Goal: Find specific page/section: Find specific page/section

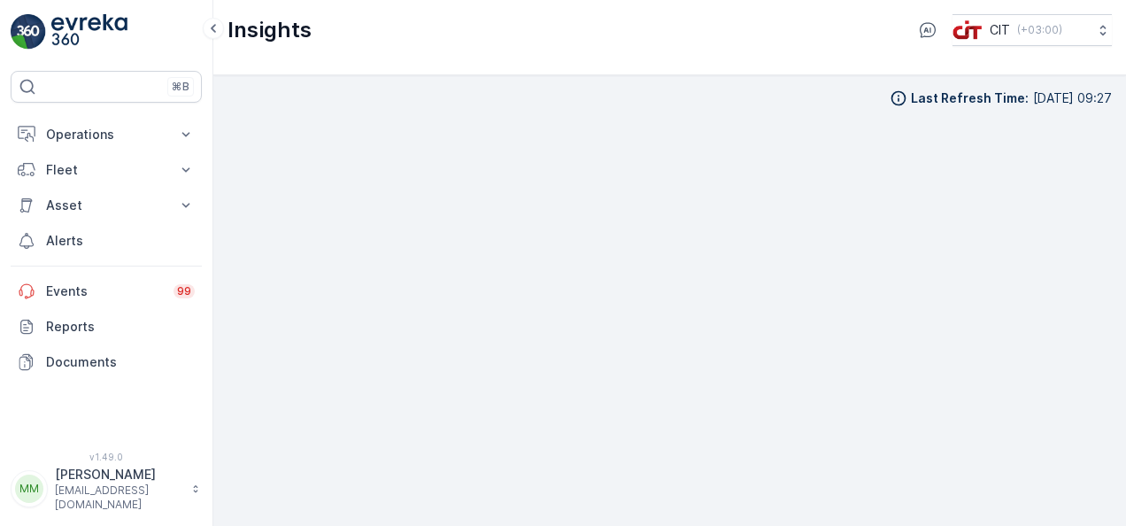
scroll to position [15, 0]
drag, startPoint x: 0, startPoint y: 0, endPoint x: 99, endPoint y: 197, distance: 220.9
click at [99, 197] on p "Asset" at bounding box center [106, 206] width 120 height 18
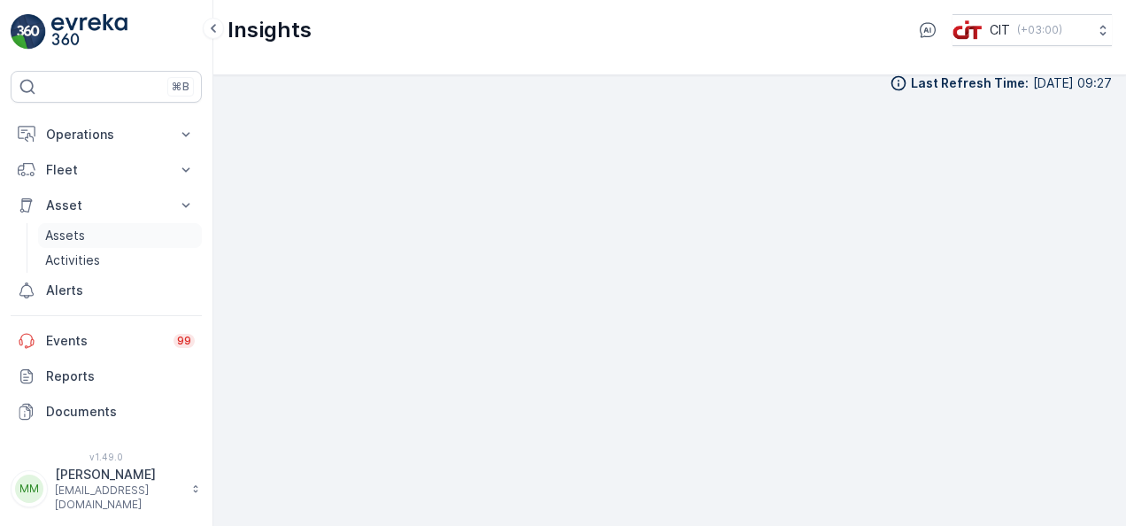
click at [92, 239] on link "Assets" at bounding box center [120, 235] width 164 height 25
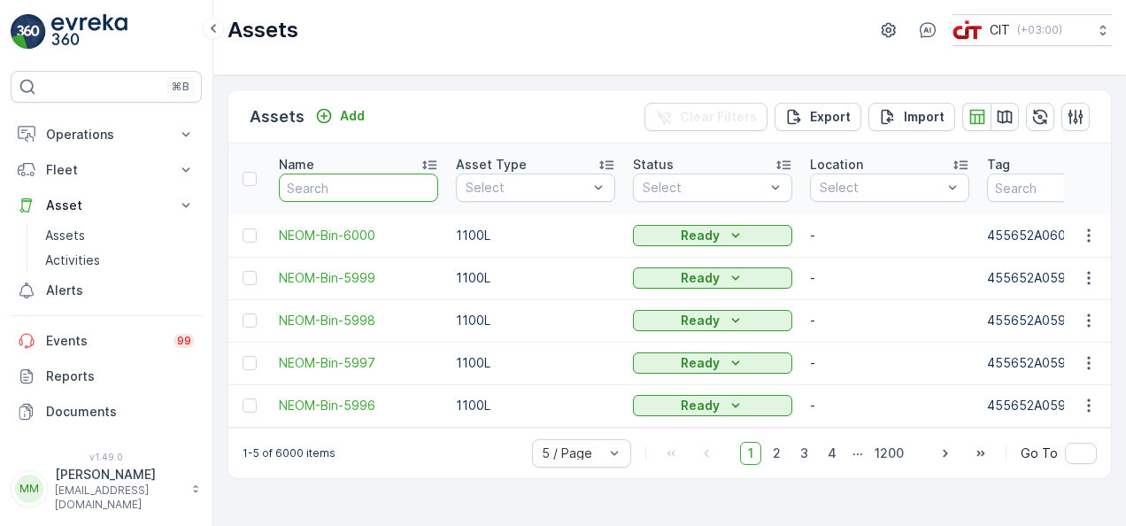
click at [386, 183] on input "text" at bounding box center [358, 188] width 159 height 28
type input "2576"
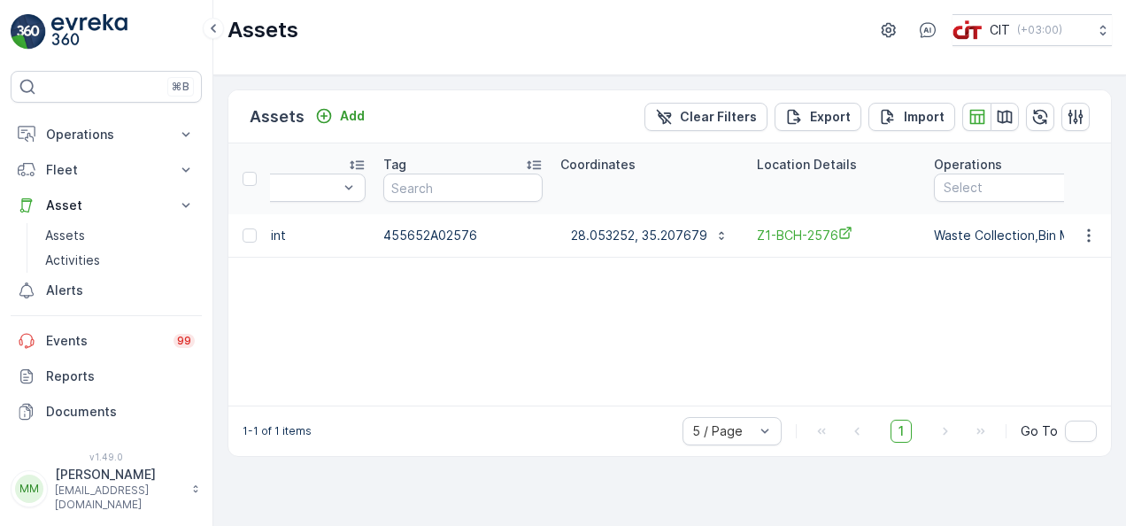
scroll to position [0, 602]
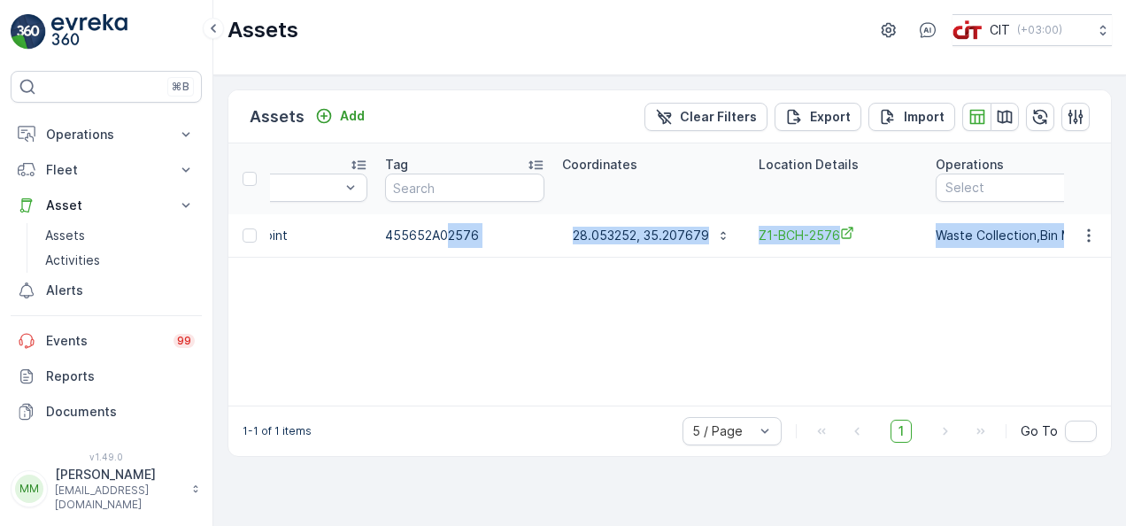
drag, startPoint x: 446, startPoint y: 243, endPoint x: 440, endPoint y: 290, distance: 47.3
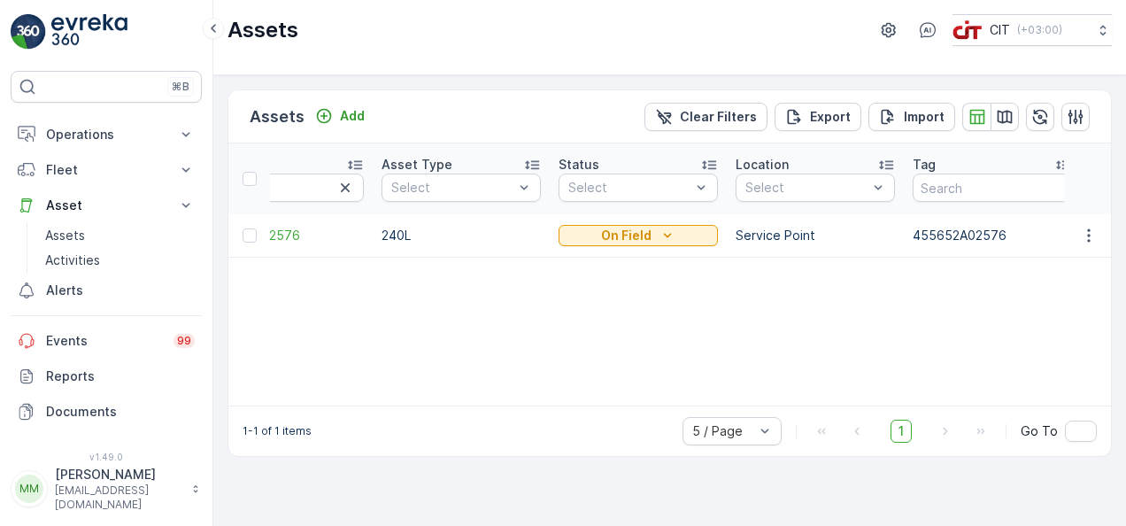
scroll to position [0, 0]
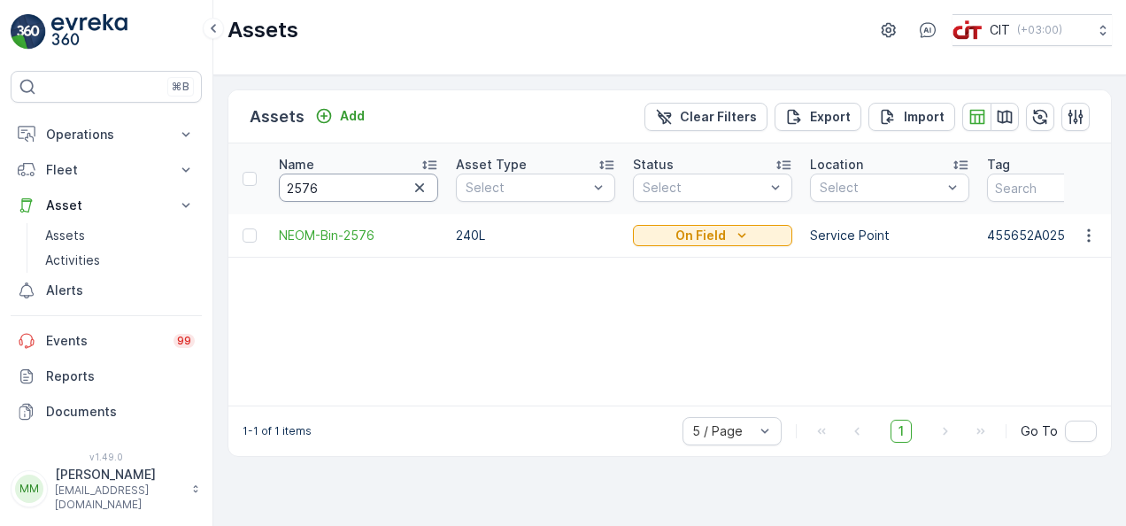
click at [367, 187] on input "2576" at bounding box center [358, 188] width 159 height 28
type input "25"
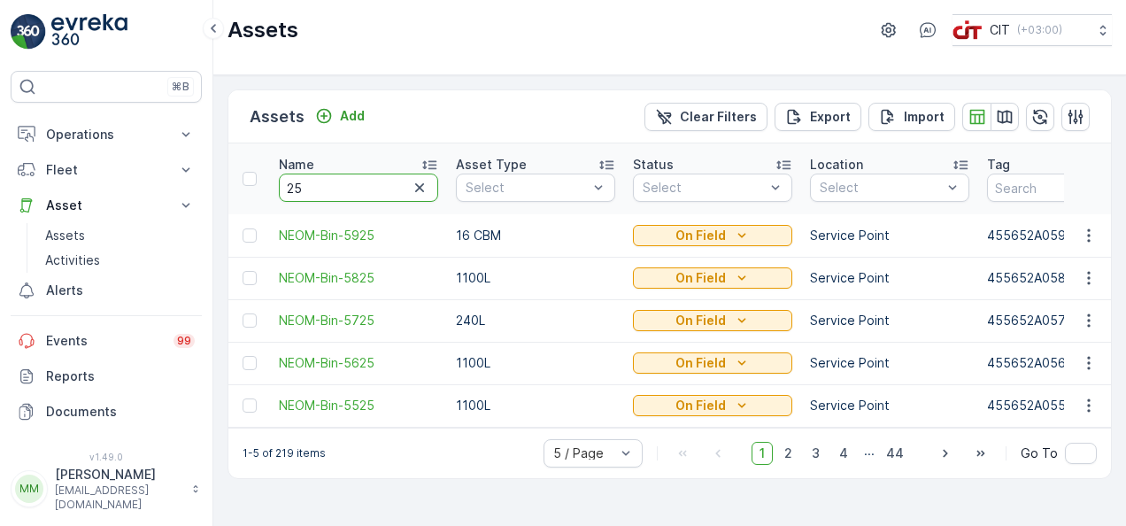
click at [367, 187] on input "25" at bounding box center [358, 188] width 159 height 28
type input "2567"
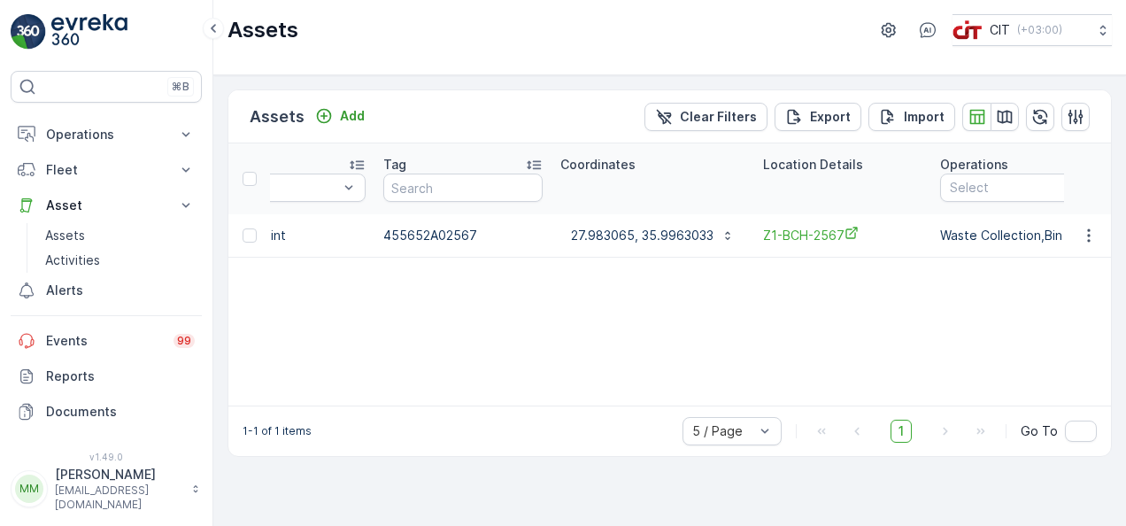
scroll to position [0, 602]
click at [821, 227] on span "Z1-BCH-2567" at bounding box center [844, 235] width 159 height 19
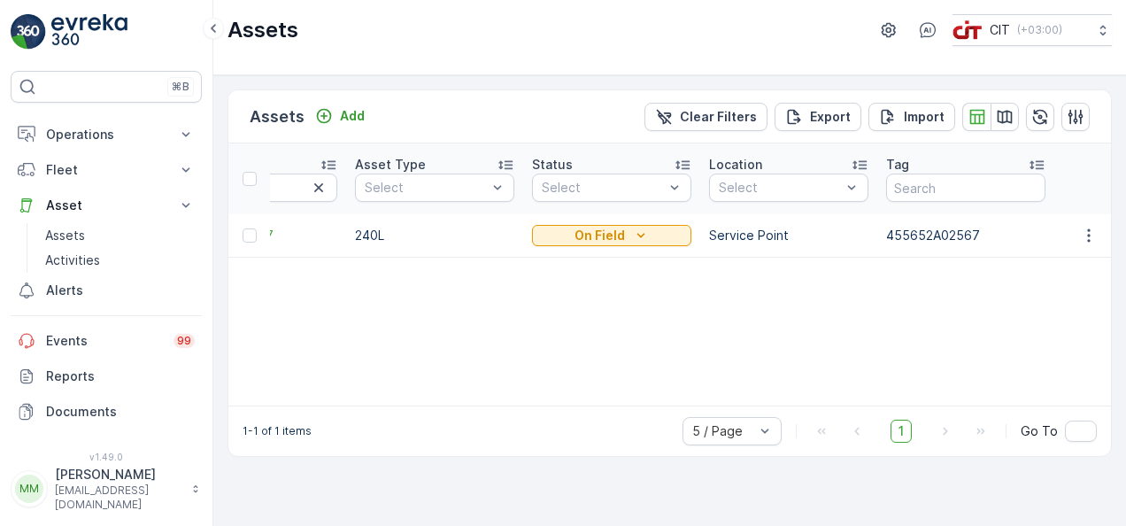
scroll to position [0, 0]
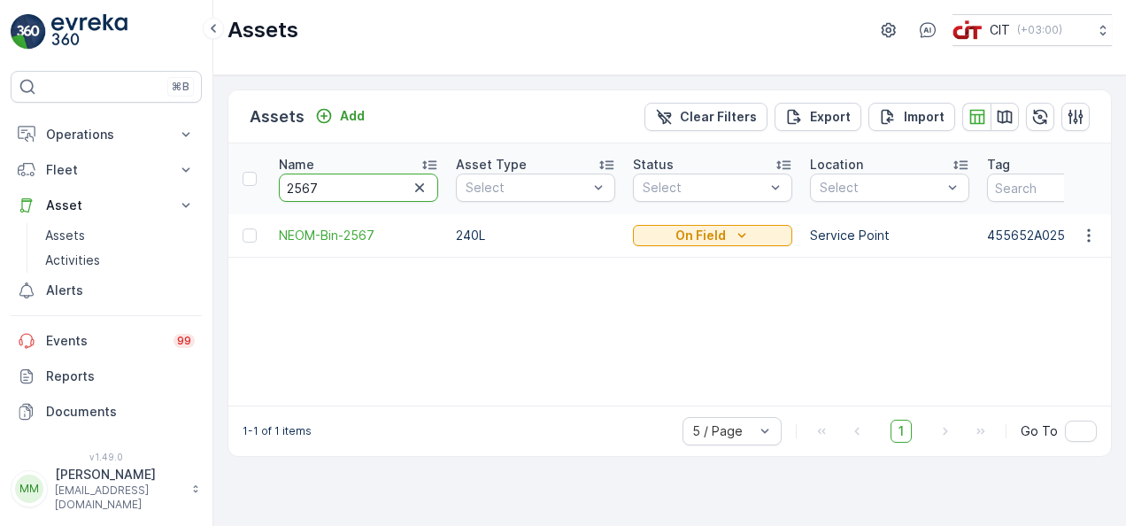
click at [361, 184] on input "2567" at bounding box center [358, 188] width 159 height 28
type input "2576"
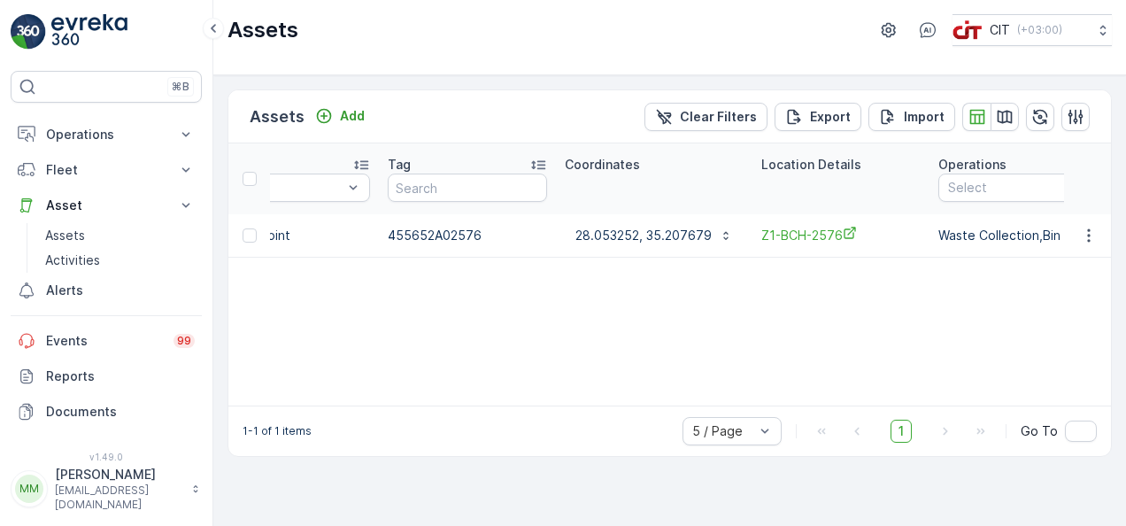
scroll to position [0, 602]
click at [825, 235] on span "Z1-BCH-2576" at bounding box center [838, 235] width 159 height 19
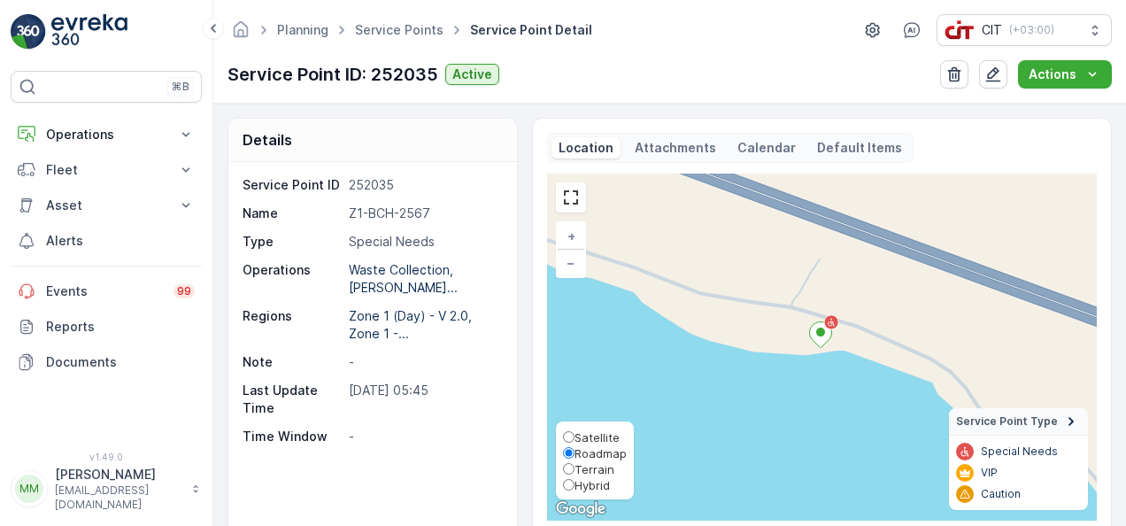
click at [590, 436] on span "Satellite" at bounding box center [597, 437] width 45 height 14
click at [575, 436] on input "Satellite" at bounding box center [569, 437] width 12 height 12
radio input "true"
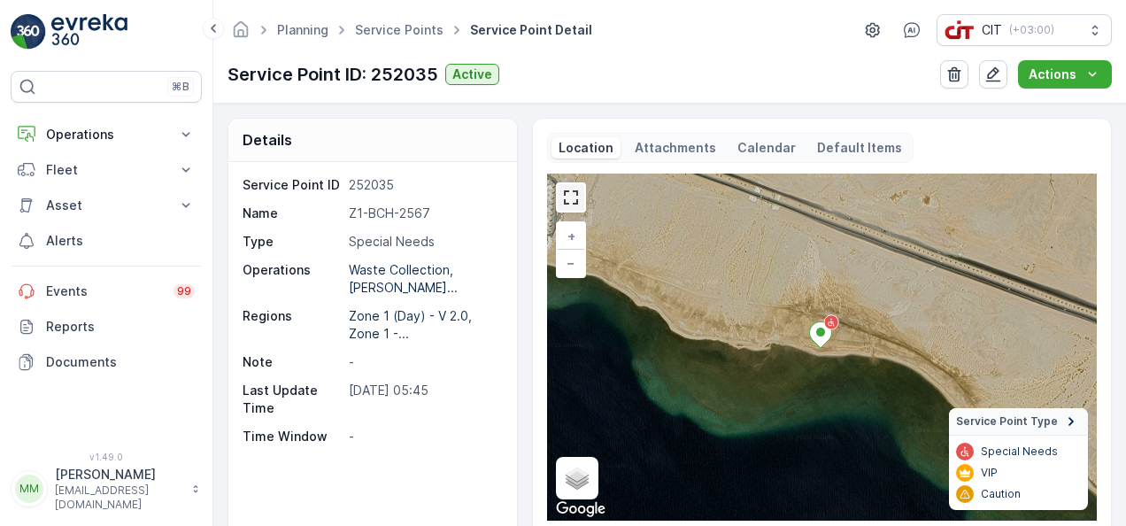
click at [572, 196] on link at bounding box center [571, 197] width 27 height 27
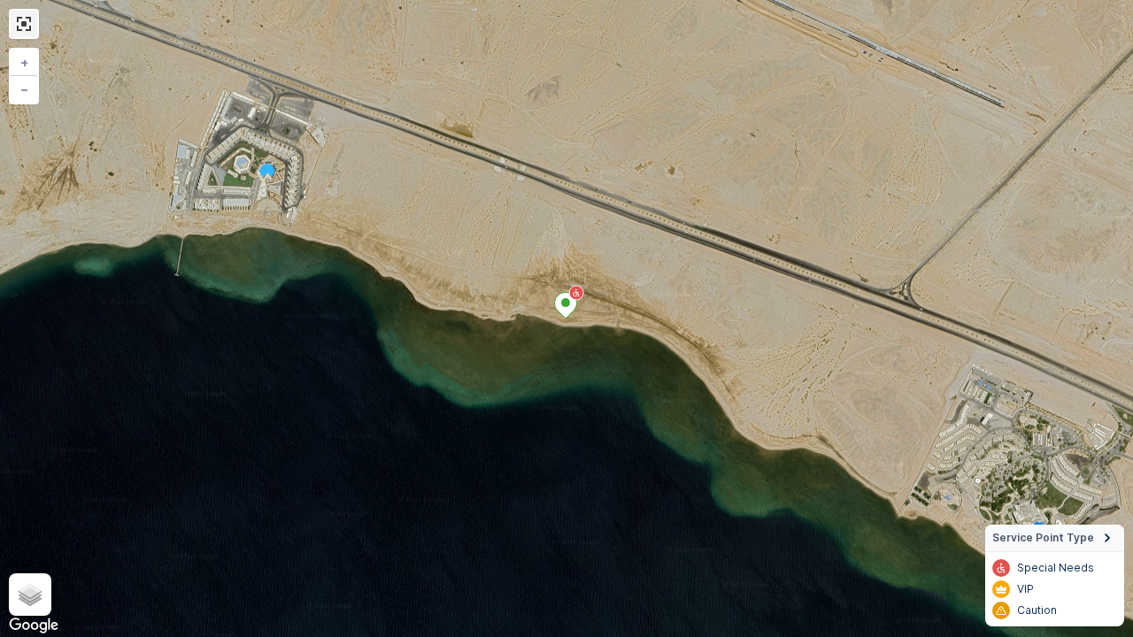
click at [24, 26] on link at bounding box center [24, 24] width 27 height 27
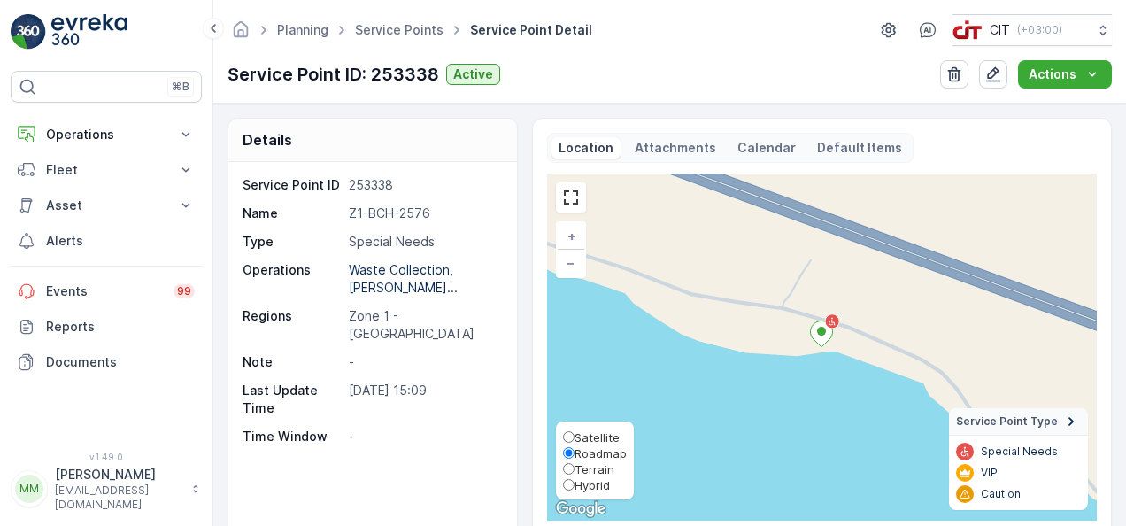
click at [584, 434] on span "Satellite" at bounding box center [597, 437] width 45 height 14
click at [575, 434] on input "Satellite" at bounding box center [569, 437] width 12 height 12
radio input "true"
